Goal: Task Accomplishment & Management: Use online tool/utility

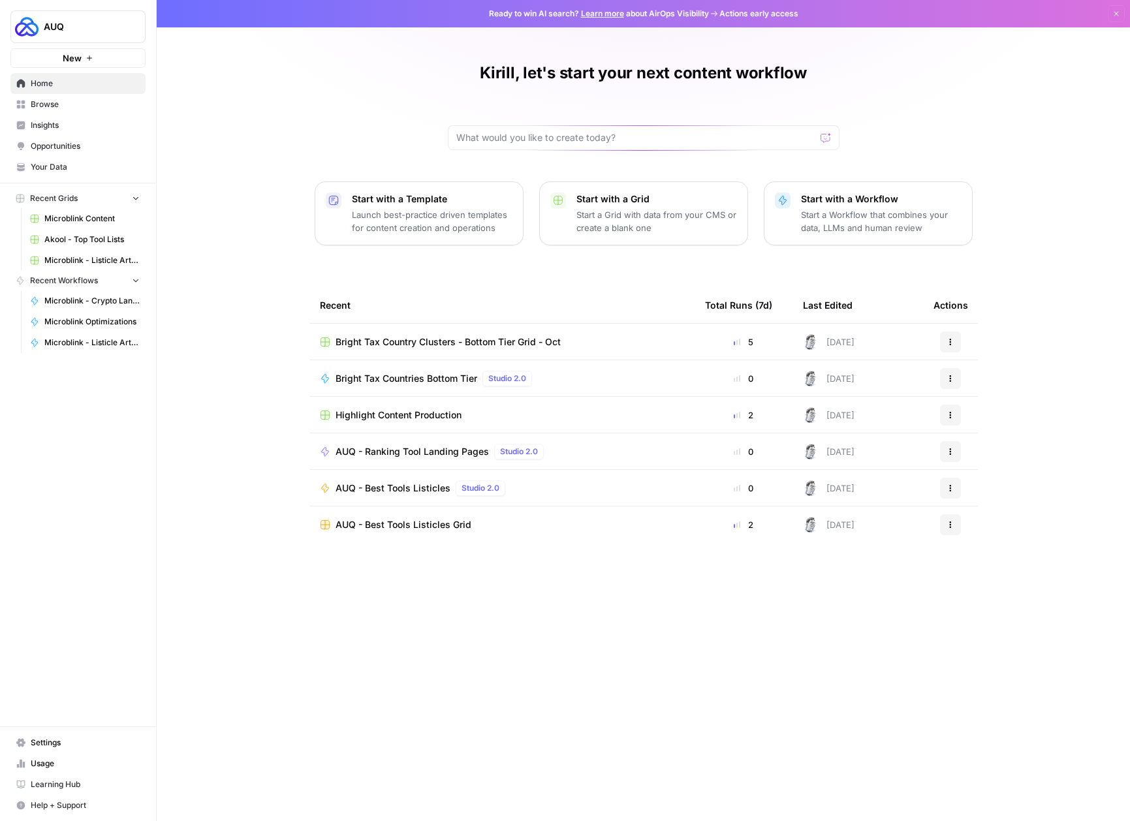
click at [89, 95] on link "Browse" at bounding box center [77, 104] width 135 height 21
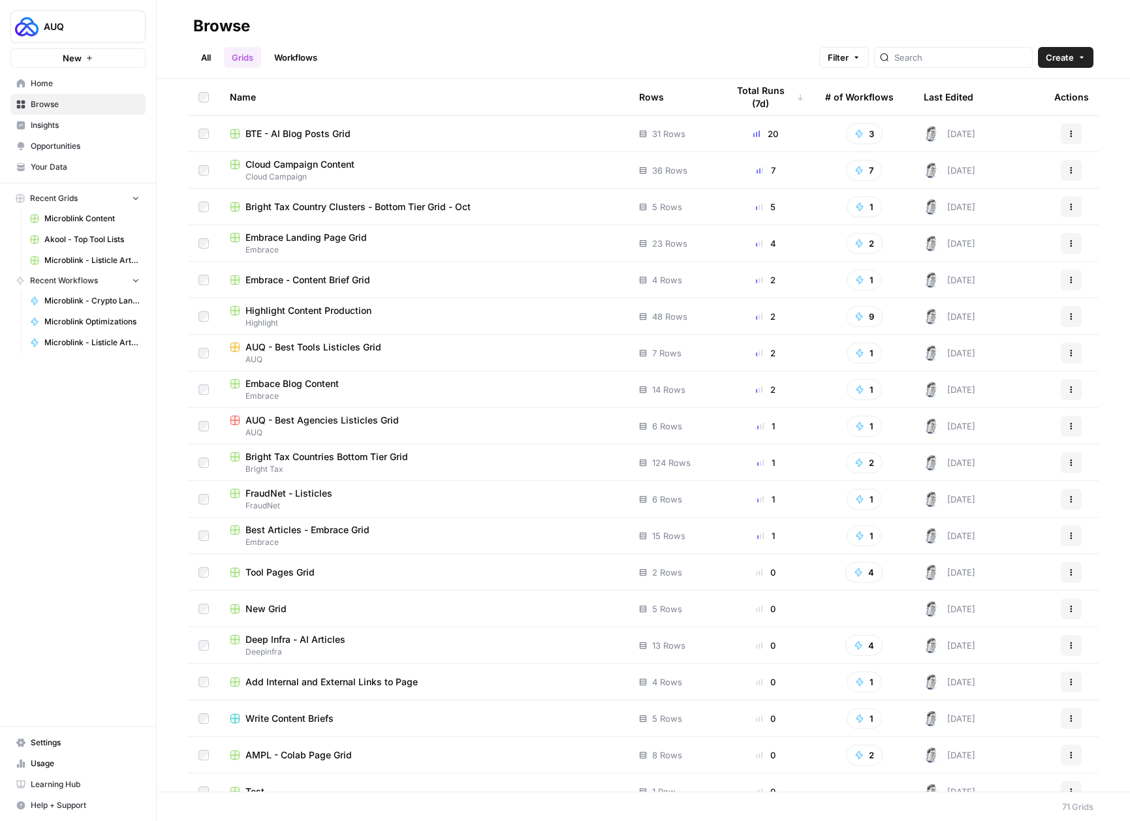
click at [291, 497] on span "FraudNet - Listicles" at bounding box center [288, 493] width 87 height 13
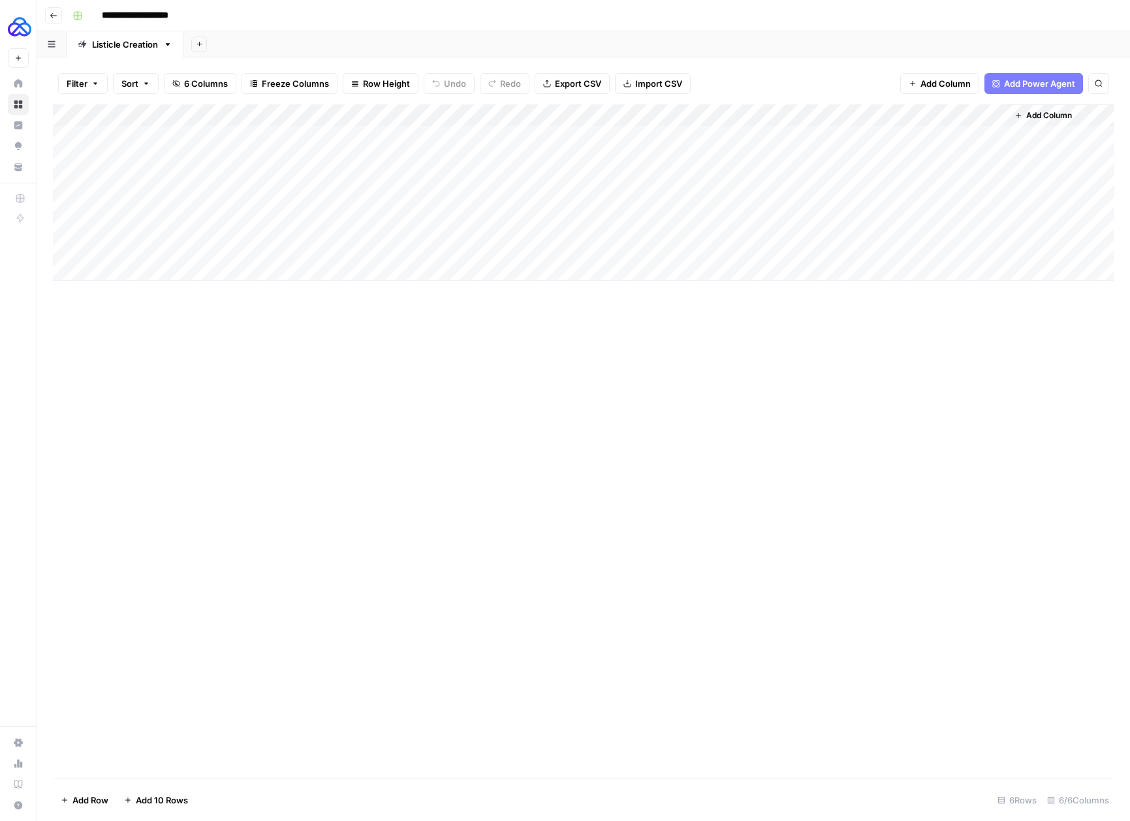
click at [689, 118] on div "Add Column" at bounding box center [584, 192] width 1062 height 176
click at [220, 247] on div "Add Column" at bounding box center [584, 192] width 1062 height 176
click at [335, 247] on div "Add Column" at bounding box center [584, 192] width 1062 height 176
click at [188, 251] on div "Add Column" at bounding box center [584, 192] width 1062 height 176
click at [392, 246] on div "Add Column" at bounding box center [584, 192] width 1062 height 176
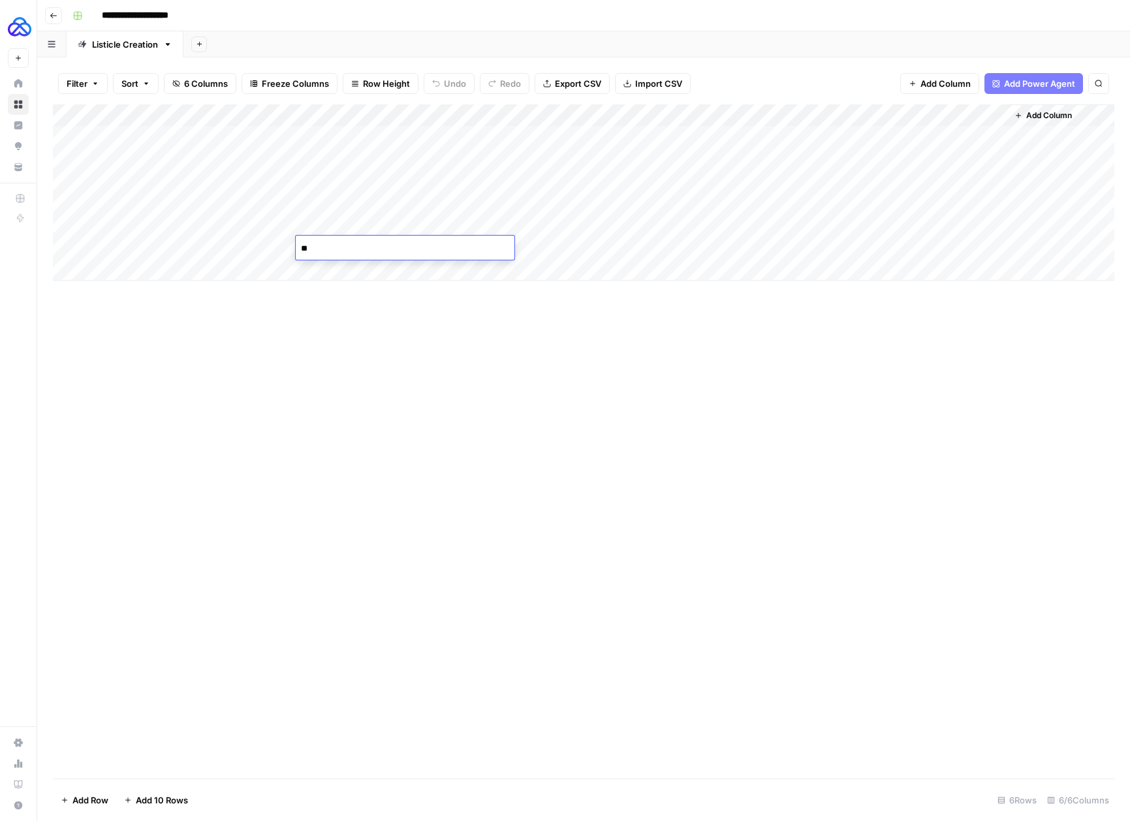
type textarea "*"
click at [364, 388] on div "Add Column" at bounding box center [584, 441] width 1062 height 674
click at [627, 116] on div "Add Column" at bounding box center [584, 192] width 1062 height 176
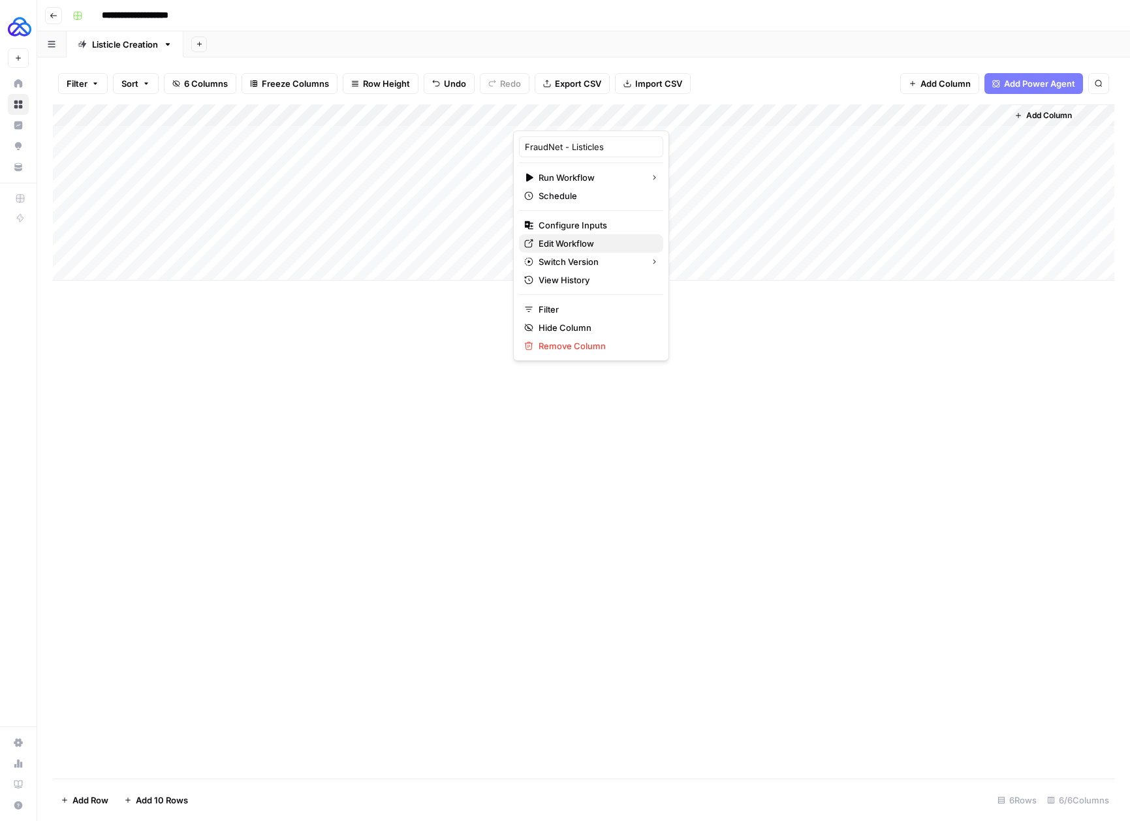
click at [568, 244] on span "Edit Workflow" at bounding box center [596, 243] width 114 height 13
click at [878, 117] on div "Add Column" at bounding box center [584, 192] width 1062 height 176
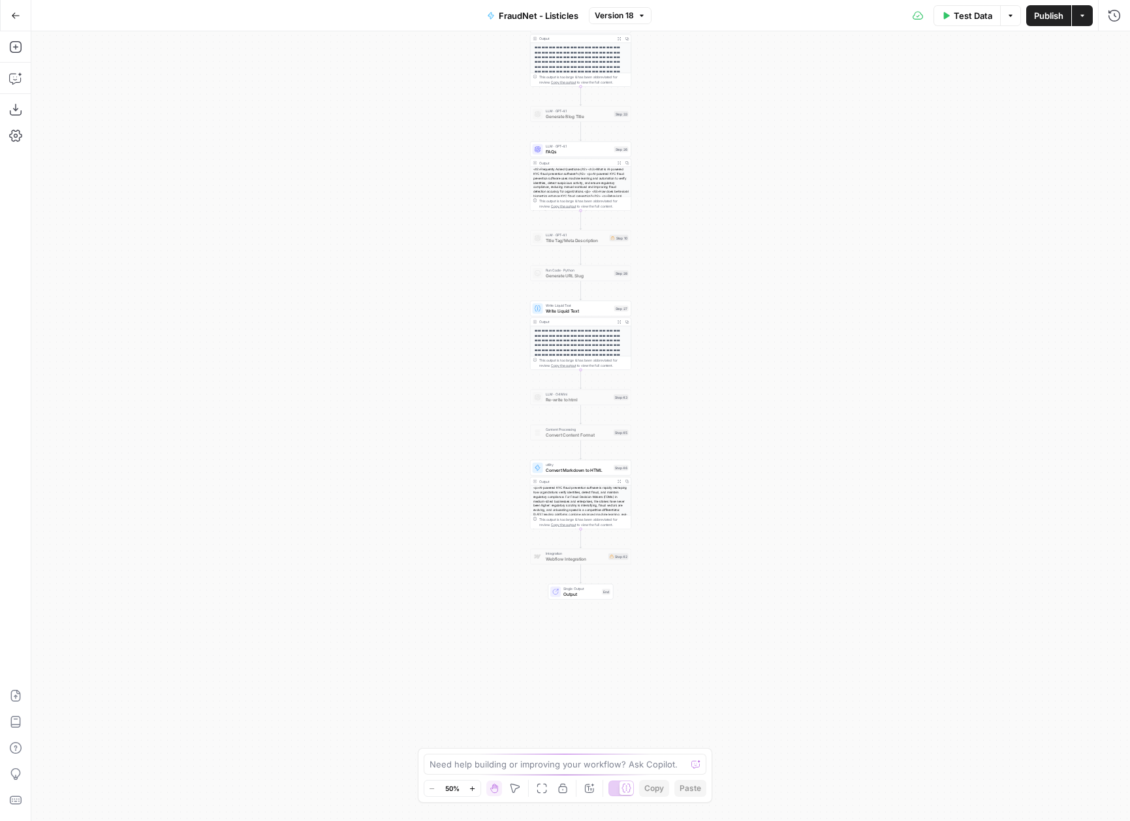
click at [469, 790] on icon "button" at bounding box center [472, 788] width 7 height 7
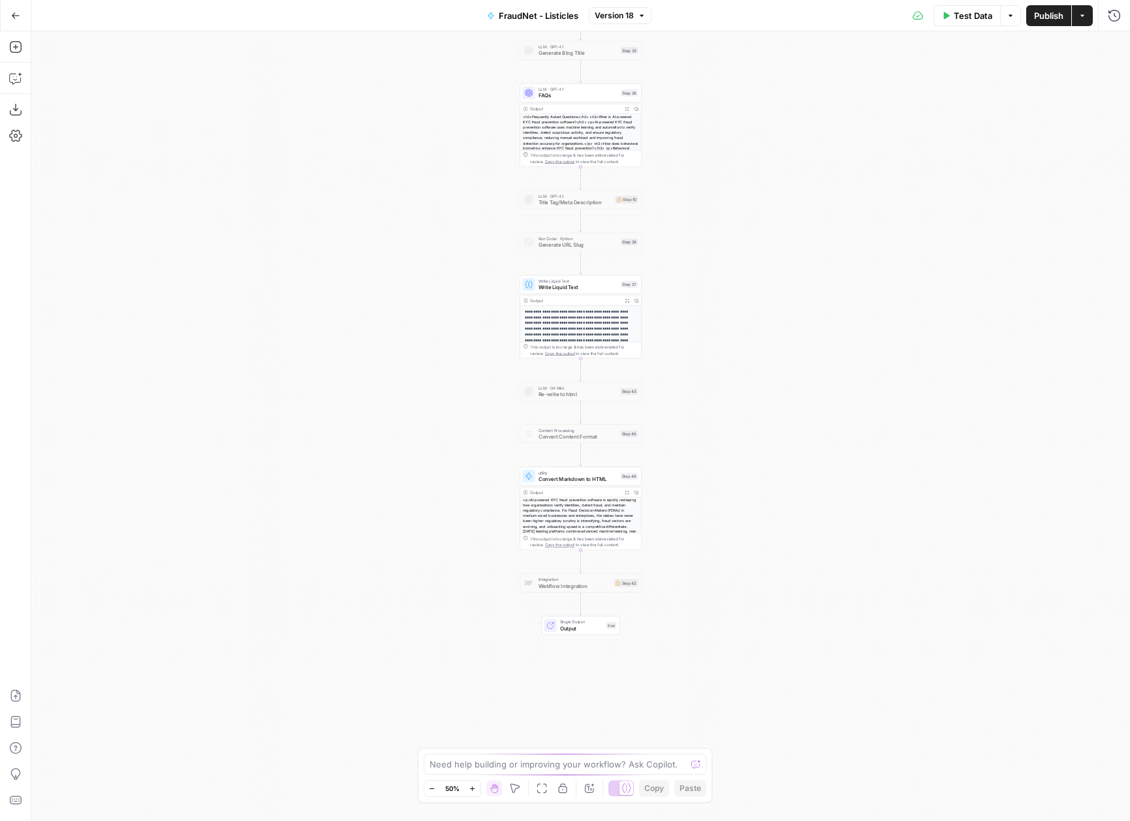
click at [469, 790] on icon "button" at bounding box center [472, 788] width 7 height 7
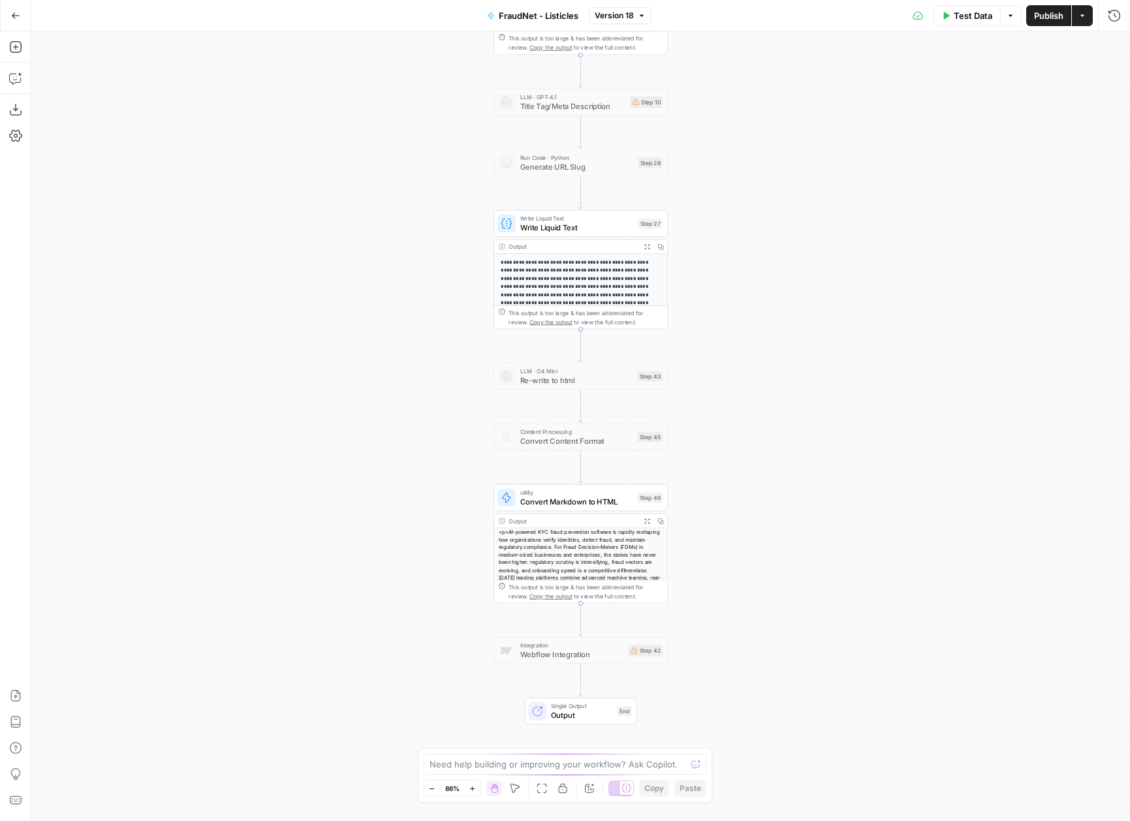
click at [469, 790] on icon "button" at bounding box center [472, 788] width 7 height 7
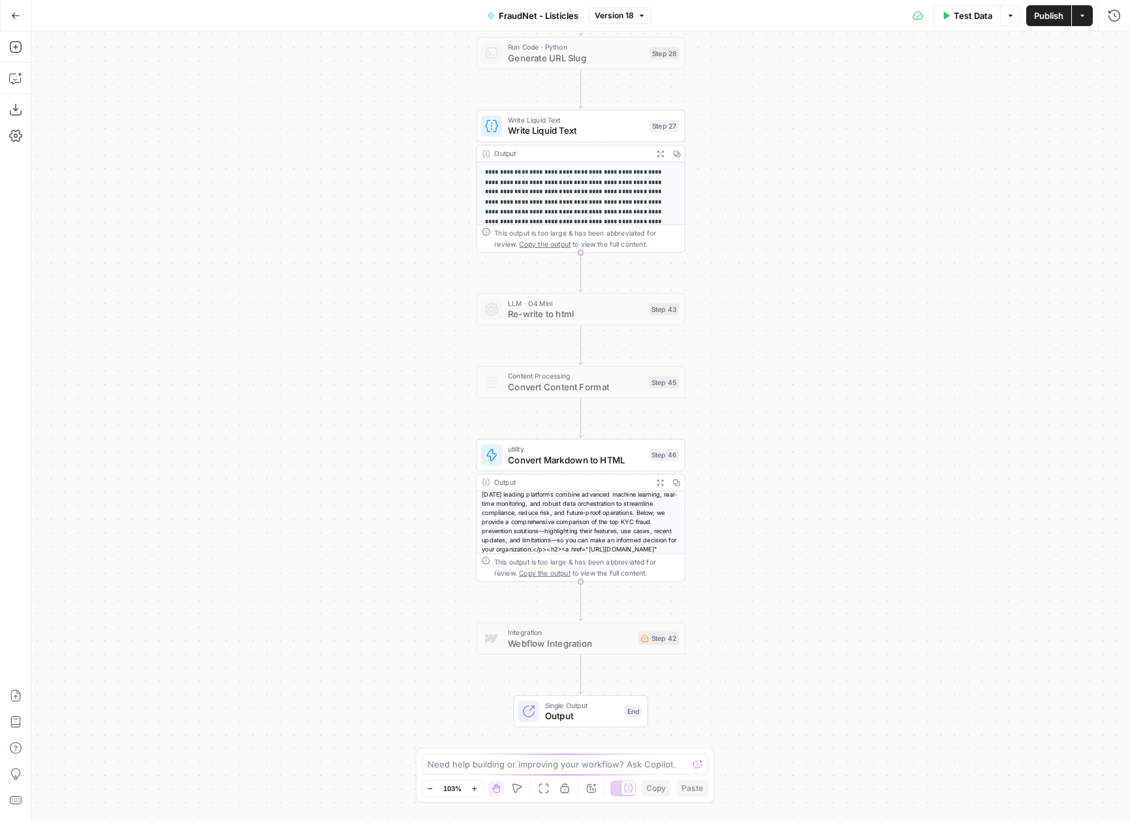
scroll to position [90, 0]
